Goal: Task Accomplishment & Management: Complete application form

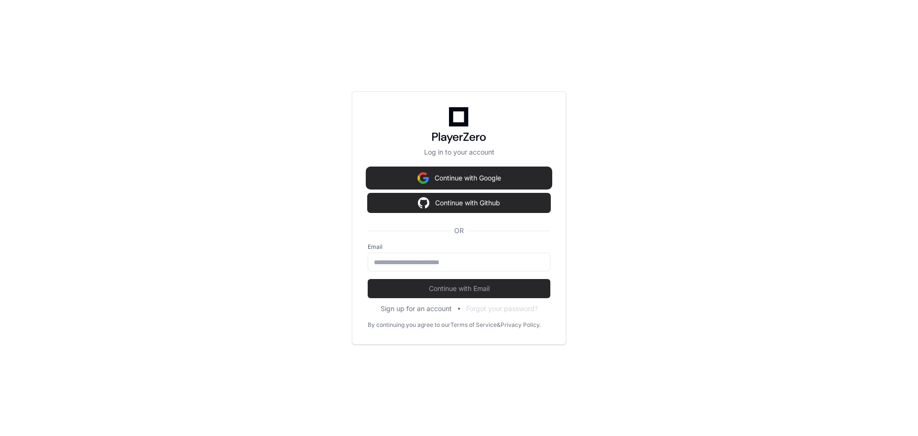
click at [463, 178] on button "Continue with Google" at bounding box center [459, 177] width 183 height 19
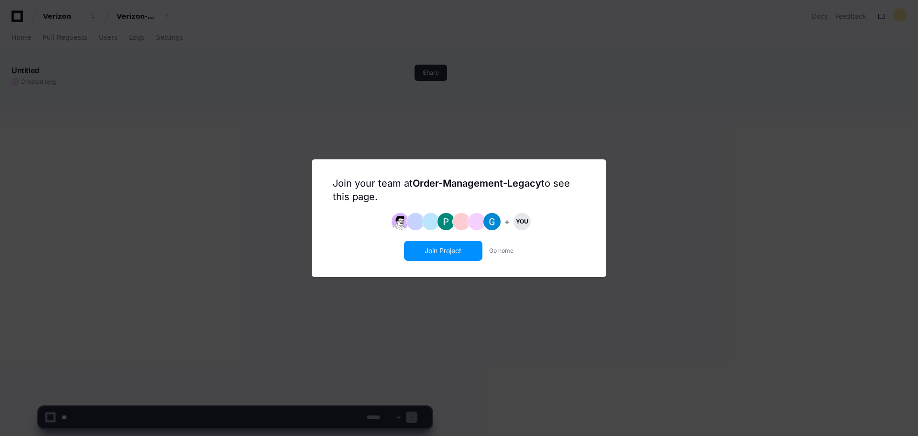
click at [443, 249] on button "Join Project" at bounding box center [443, 250] width 76 height 18
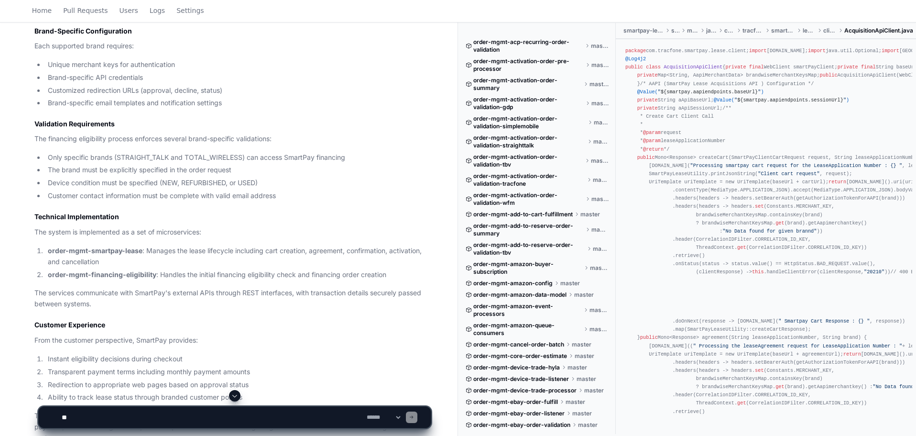
scroll to position [1039, 0]
